Goal: Information Seeking & Learning: Check status

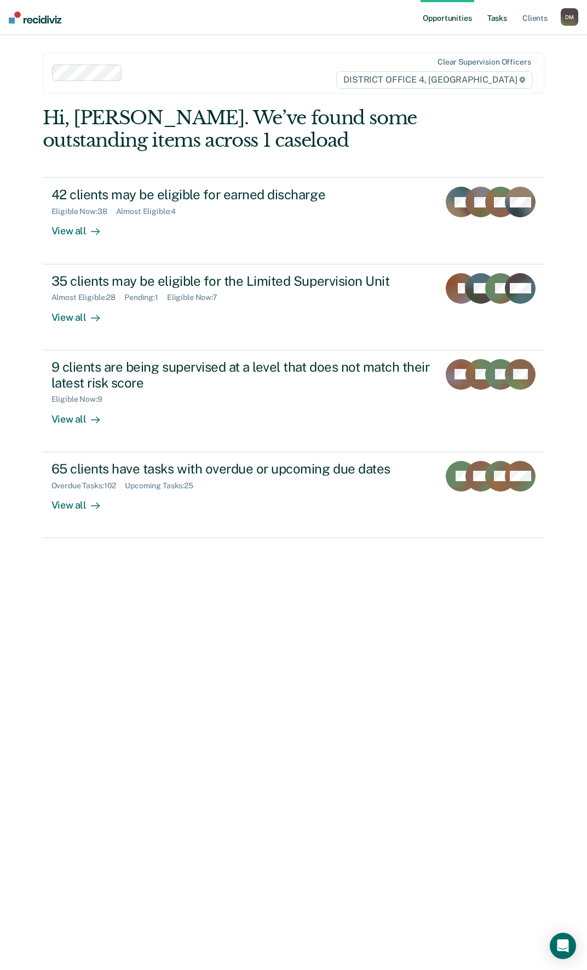
click at [494, 23] on link "Tasks" at bounding box center [497, 17] width 24 height 35
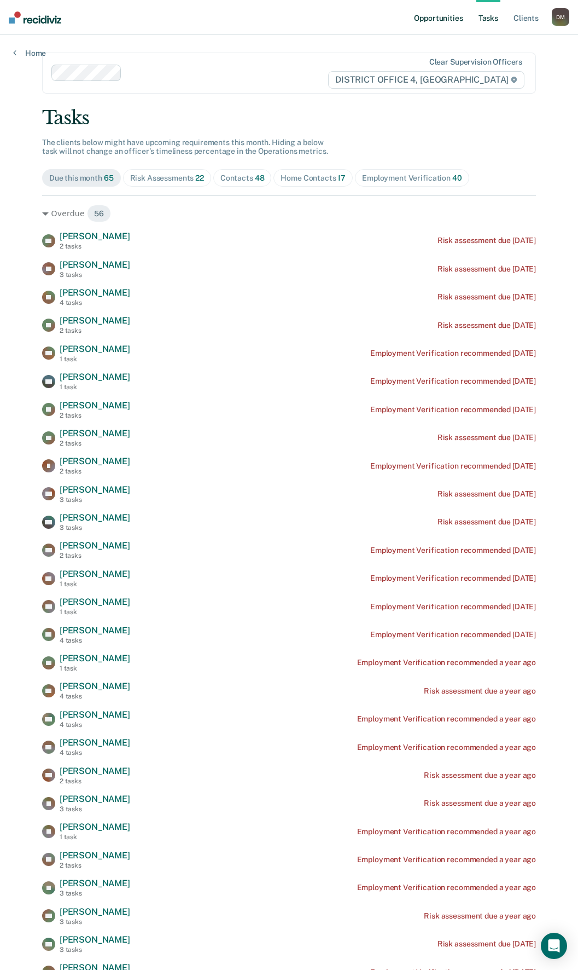
click at [444, 24] on link "Opportunities" at bounding box center [438, 17] width 53 height 35
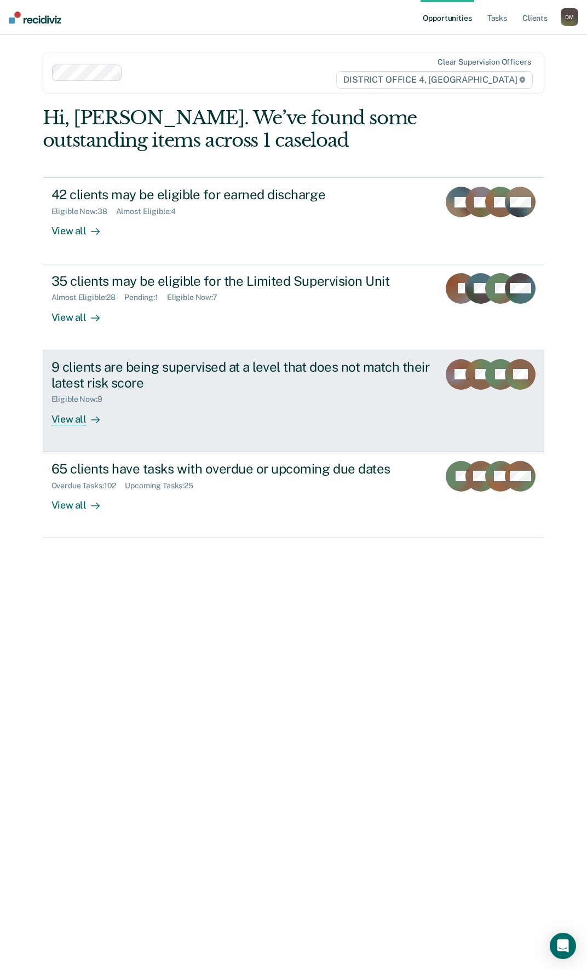
click at [123, 392] on div "Eligible Now : 9" at bounding box center [240, 397] width 379 height 14
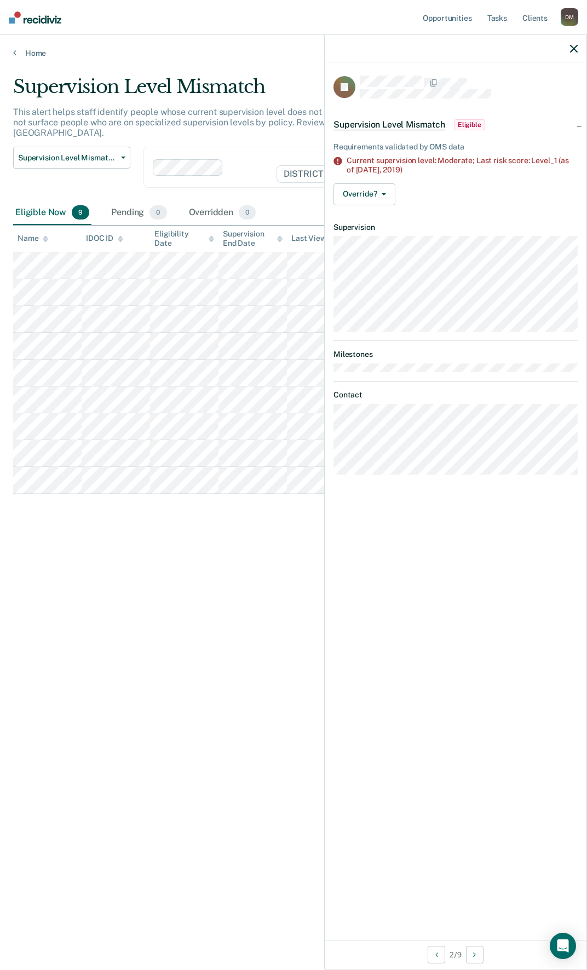
drag, startPoint x: 229, startPoint y: 605, endPoint x: 197, endPoint y: 606, distance: 32.3
click at [229, 605] on div "Supervision Level Mismatch This alert helps staff identify people whose current…" at bounding box center [293, 482] width 560 height 812
click at [119, 755] on div "Supervision Level Mismatch This alert helps staff identify people whose current…" at bounding box center [293, 482] width 560 height 812
click at [566, 50] on div at bounding box center [456, 48] width 262 height 27
click at [568, 49] on div at bounding box center [456, 48] width 262 height 27
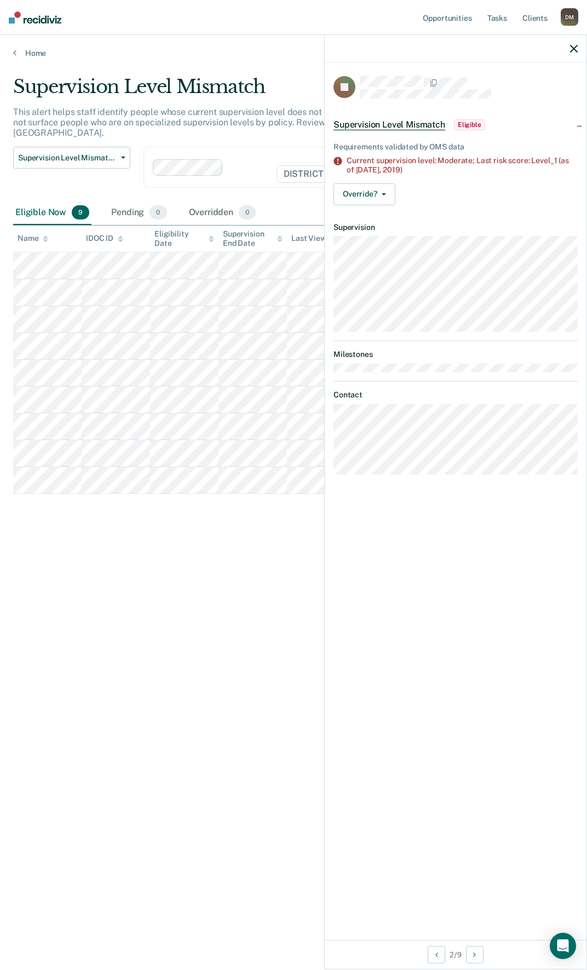
drag, startPoint x: 569, startPoint y: 44, endPoint x: 574, endPoint y: 48, distance: 6.2
click at [570, 45] on div at bounding box center [456, 48] width 262 height 27
click at [575, 49] on icon "button" at bounding box center [574, 49] width 8 height 8
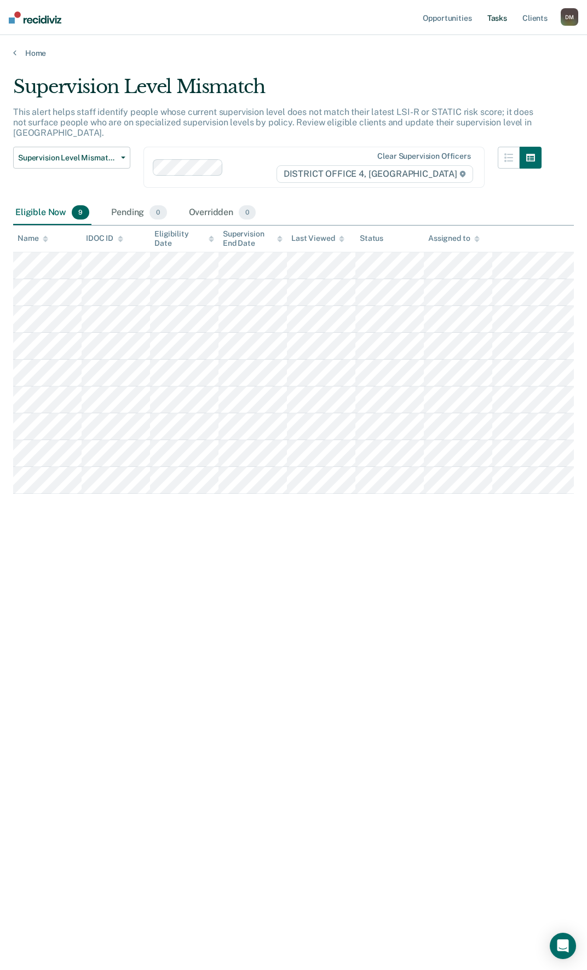
click at [506, 24] on link "Tasks" at bounding box center [497, 17] width 24 height 35
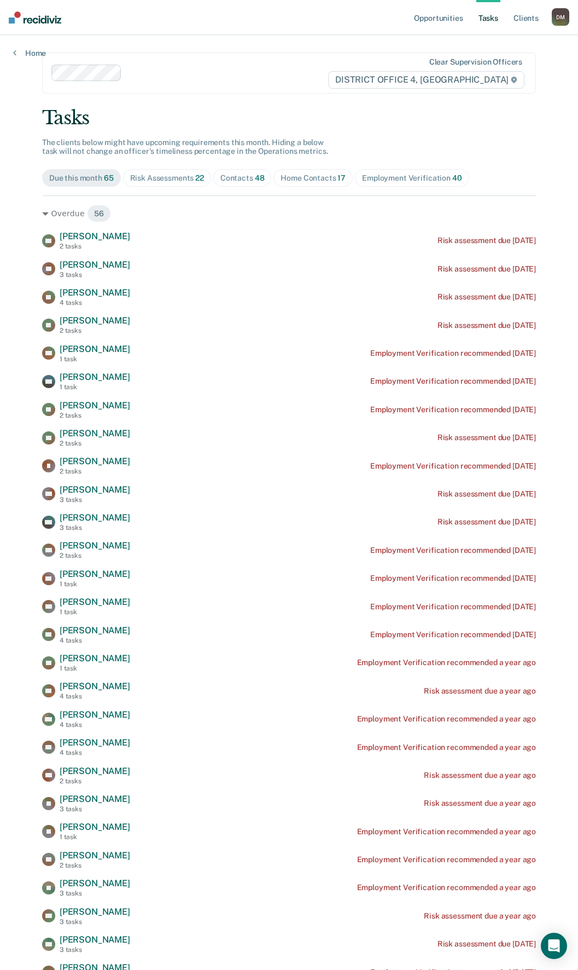
click at [170, 176] on div "Risk Assessments 22" at bounding box center [167, 177] width 74 height 9
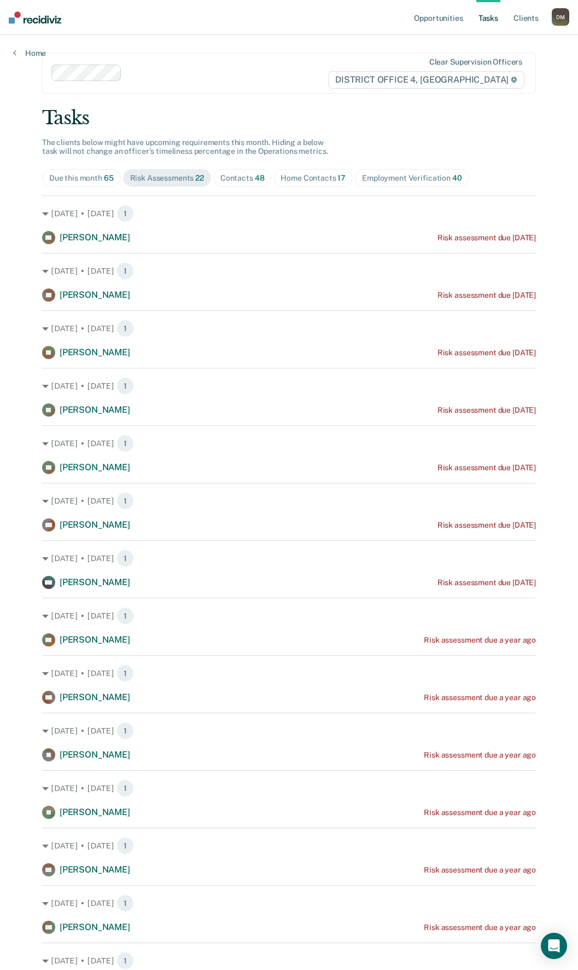
click at [294, 181] on div "Home Contacts 17" at bounding box center [313, 177] width 65 height 9
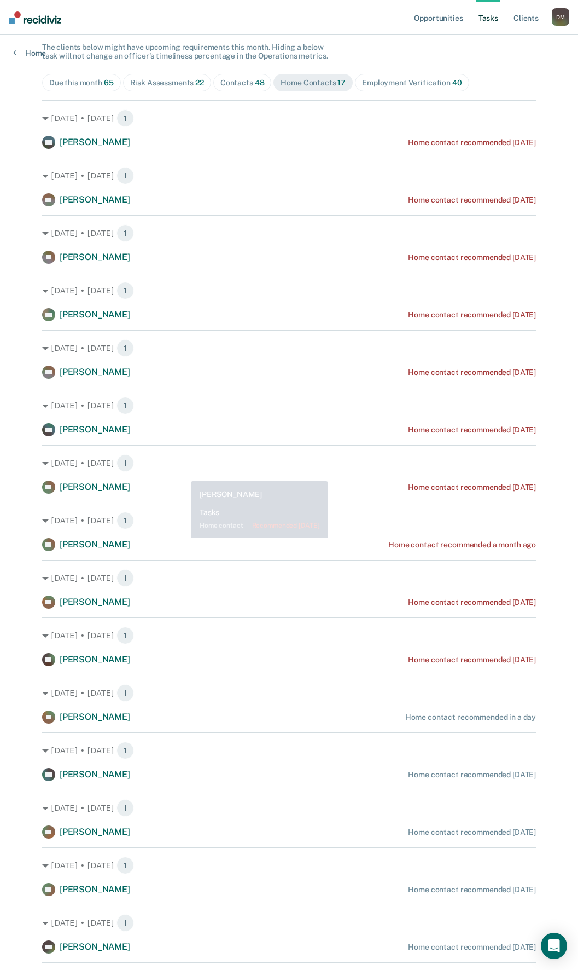
scroll to position [37, 0]
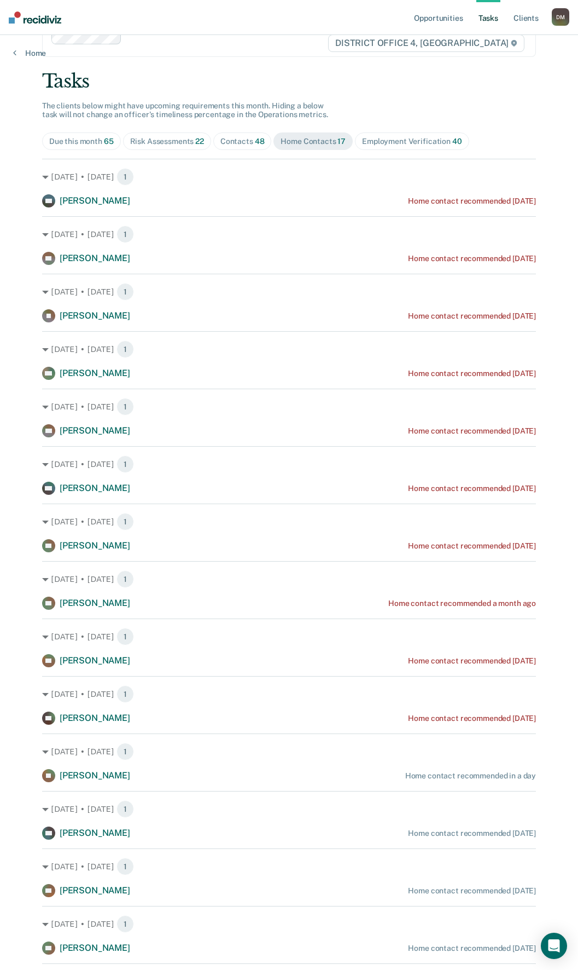
click at [154, 142] on div "Risk Assessments 22" at bounding box center [167, 141] width 74 height 9
